Goal: Task Accomplishment & Management: Manage account settings

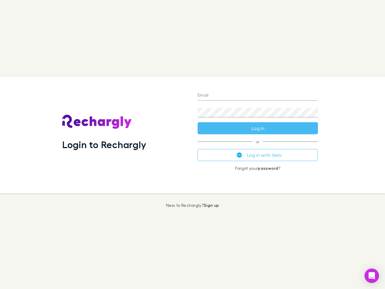
click at [192, 144] on div "Login to Rechargly" at bounding box center [124, 134] width 135 height 117
click at [258, 96] on input "Email" at bounding box center [257, 96] width 120 height 10
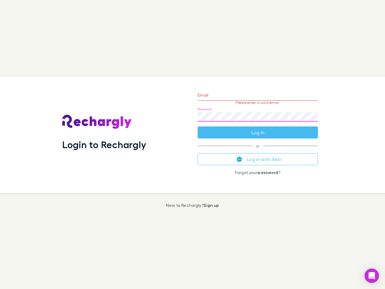
click at [258, 128] on form "Email Please enter a valid email. Password Log in" at bounding box center [257, 112] width 120 height 52
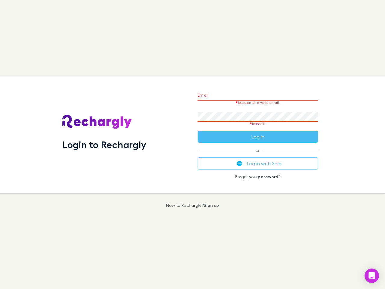
click at [258, 155] on div "Email Please enter a valid email. Password Please fill Log in or Log in with Xe…" at bounding box center [258, 134] width 130 height 117
click at [371, 275] on icon "Open Intercom Messenger" at bounding box center [371, 275] width 6 height 7
